Goal: Navigation & Orientation: Find specific page/section

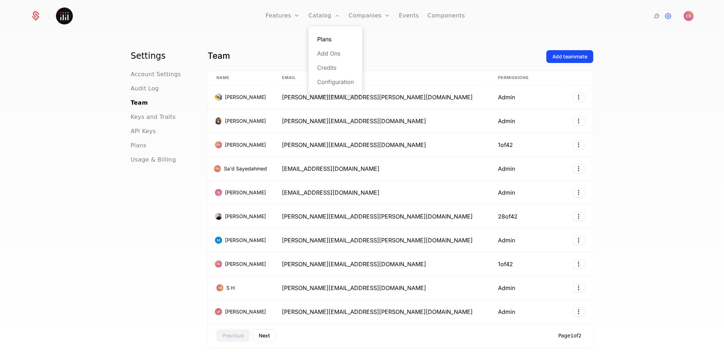
click at [333, 39] on link "Plans" at bounding box center [335, 39] width 37 height 9
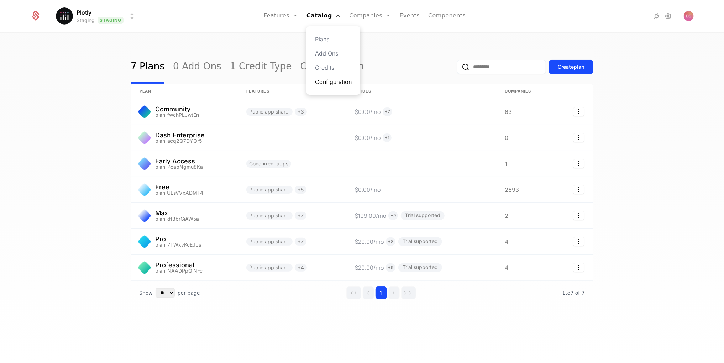
click at [329, 85] on link "Configuration" at bounding box center [333, 82] width 37 height 9
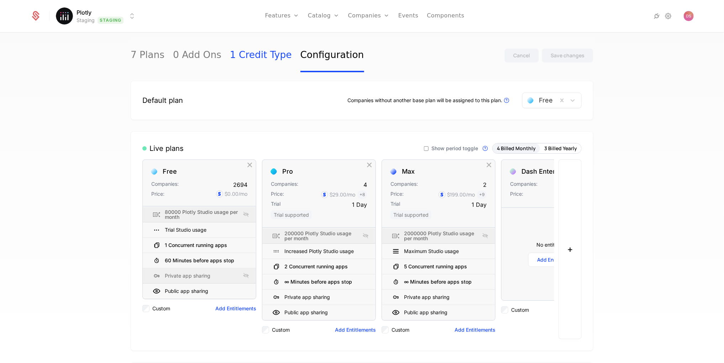
click at [255, 56] on link "1 Credit Type" at bounding box center [261, 55] width 62 height 33
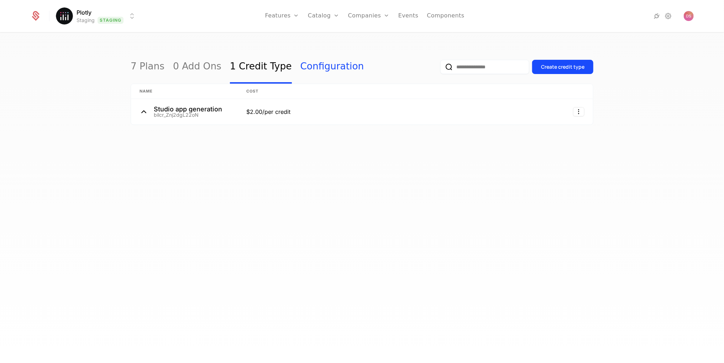
click at [309, 69] on link "Configuration" at bounding box center [333, 66] width 64 height 33
